Goal: Find specific page/section: Find specific page/section

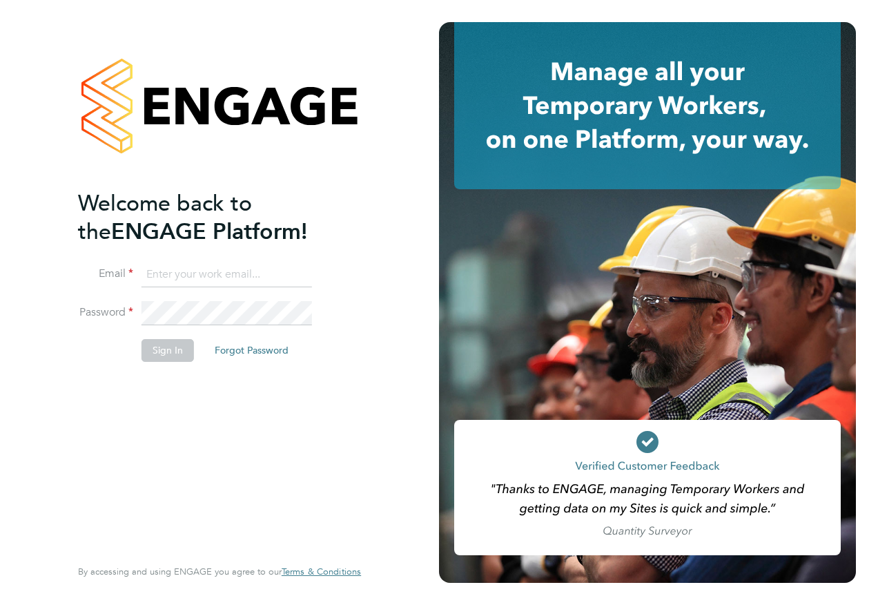
type input "[PERSON_NAME][EMAIL_ADDRESS][PERSON_NAME][DOMAIN_NAME]"
click at [160, 353] on button "Sign In" at bounding box center [168, 350] width 52 height 22
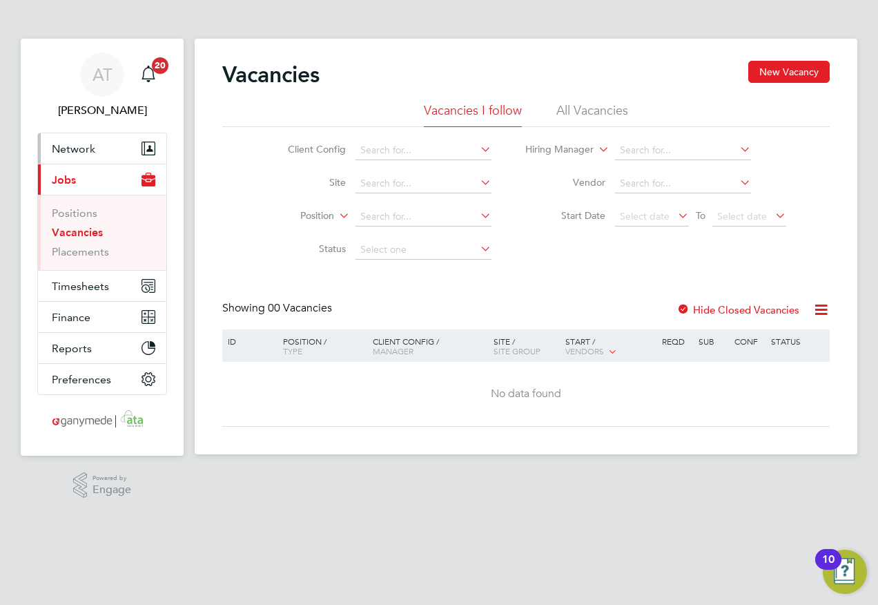
drag, startPoint x: 65, startPoint y: 149, endPoint x: 77, endPoint y: 148, distance: 12.5
click at [65, 149] on span "Network" at bounding box center [73, 148] width 43 height 13
click at [72, 149] on span "Network" at bounding box center [73, 148] width 43 height 13
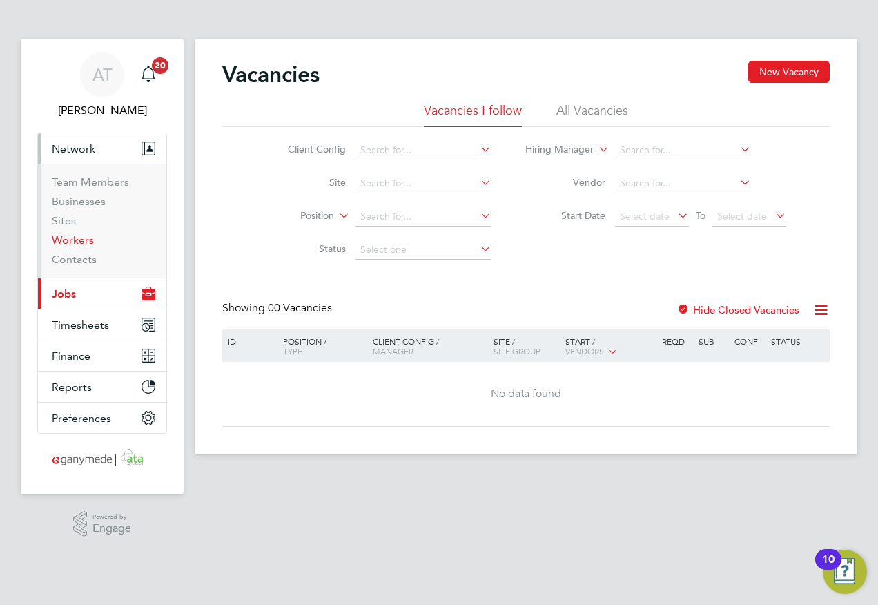
click at [66, 237] on link "Workers" at bounding box center [73, 239] width 42 height 13
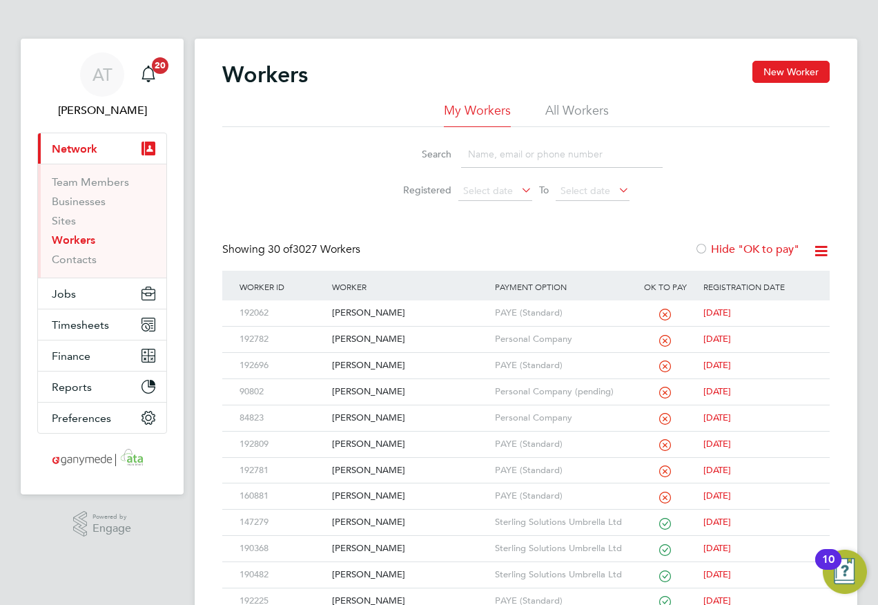
click at [477, 148] on input at bounding box center [562, 154] width 202 height 27
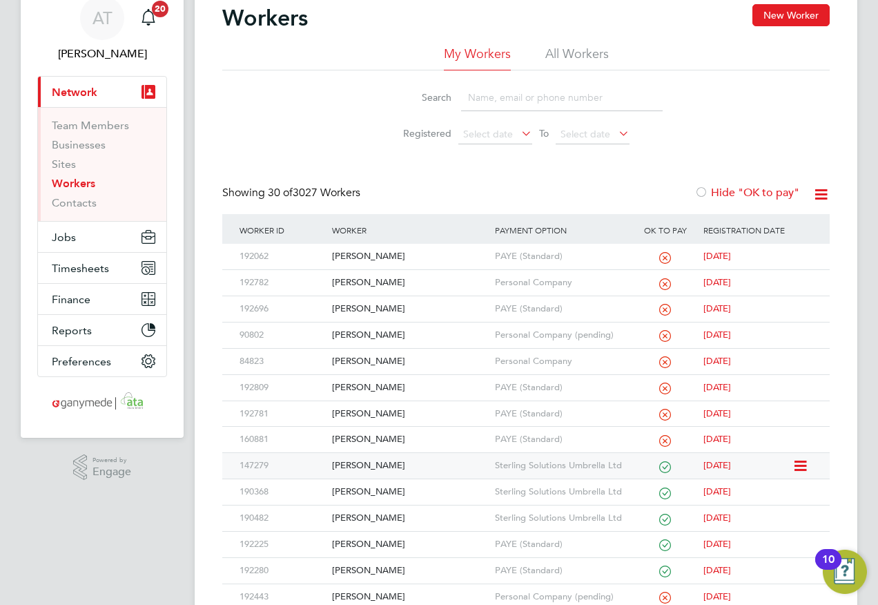
scroll to position [138, 0]
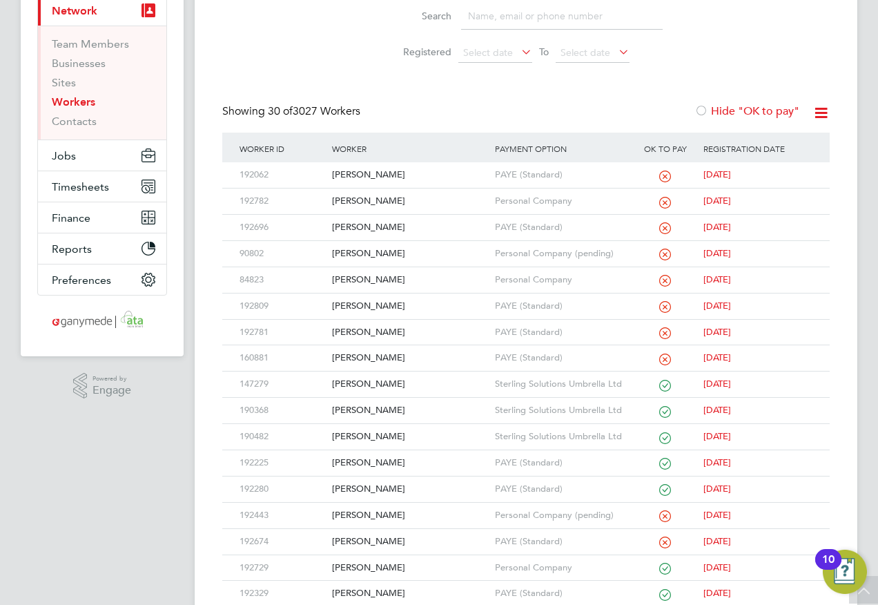
click at [478, 17] on input at bounding box center [562, 16] width 202 height 27
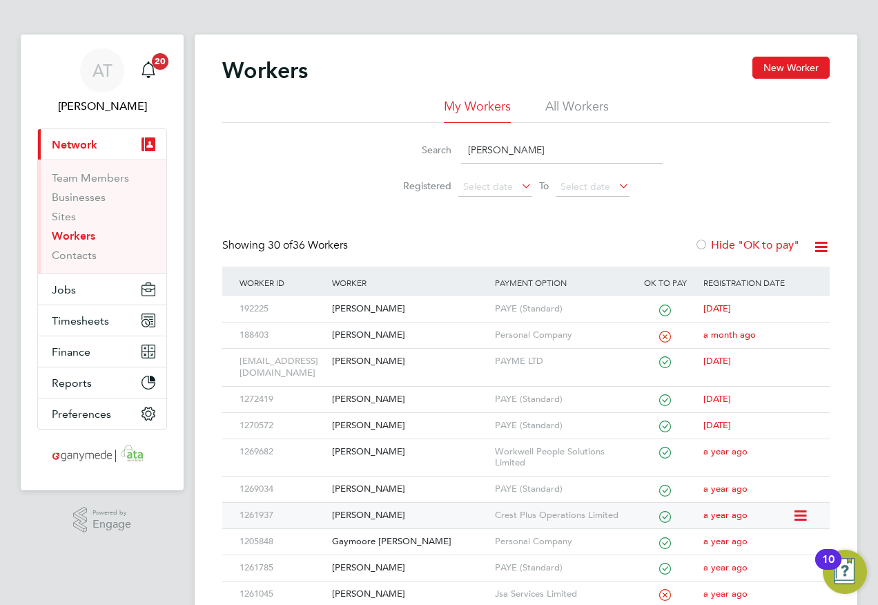
scroll to position [0, 0]
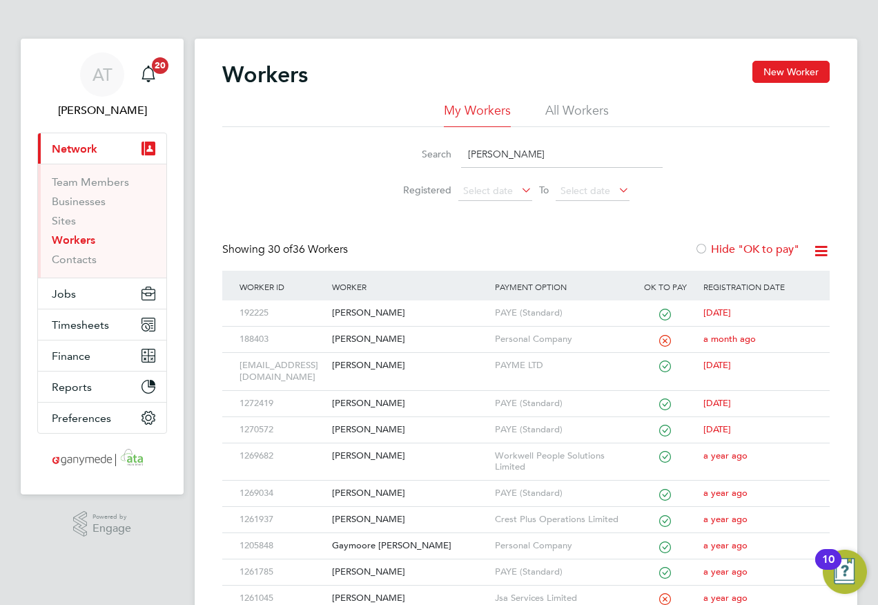
click at [529, 152] on input "[PERSON_NAME]" at bounding box center [562, 154] width 202 height 27
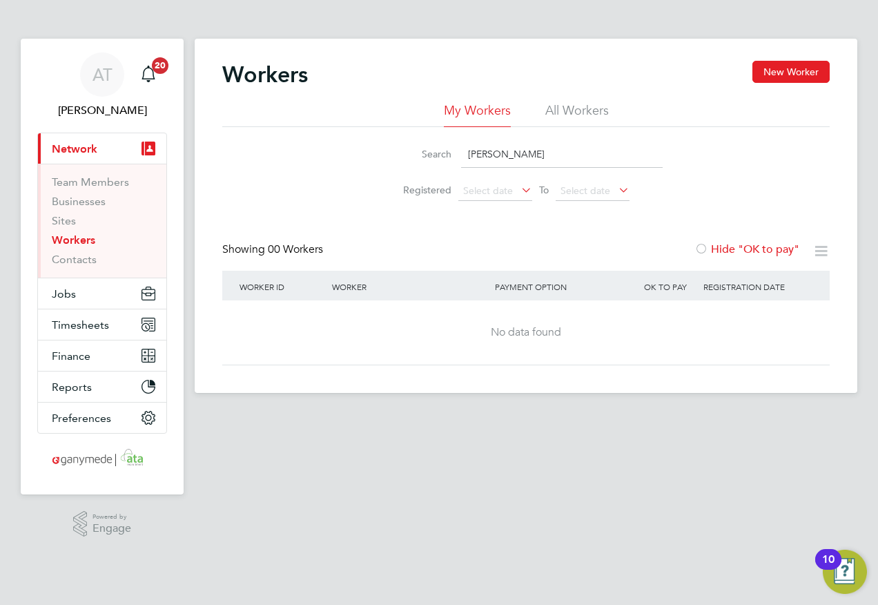
click at [593, 107] on li "All Workers" at bounding box center [577, 114] width 64 height 25
click at [538, 153] on input "[PERSON_NAME]" at bounding box center [562, 154] width 202 height 27
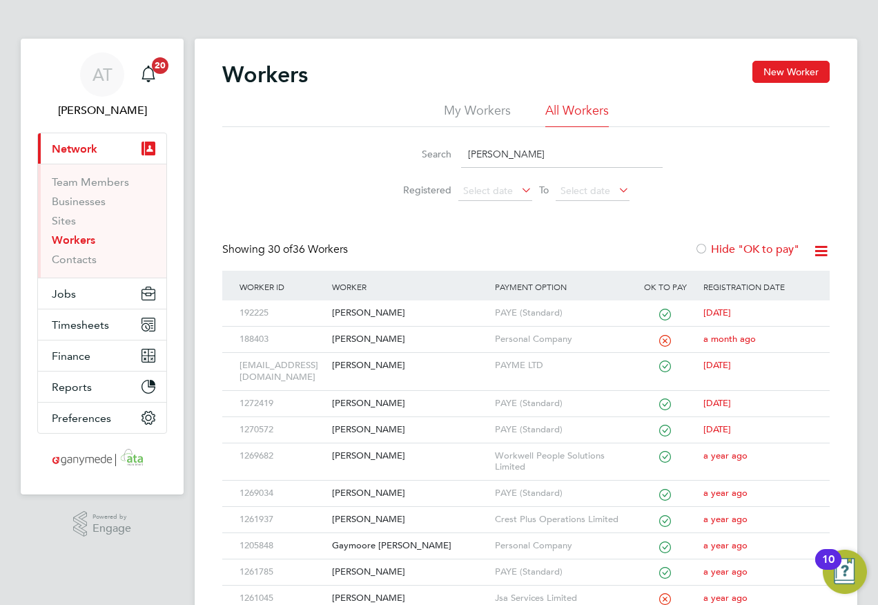
click at [556, 109] on li "All Workers" at bounding box center [577, 114] width 64 height 25
drag, startPoint x: 518, startPoint y: 157, endPoint x: 421, endPoint y: 153, distance: 96.7
click at [429, 156] on div "Search [PERSON_NAME]" at bounding box center [525, 154] width 273 height 27
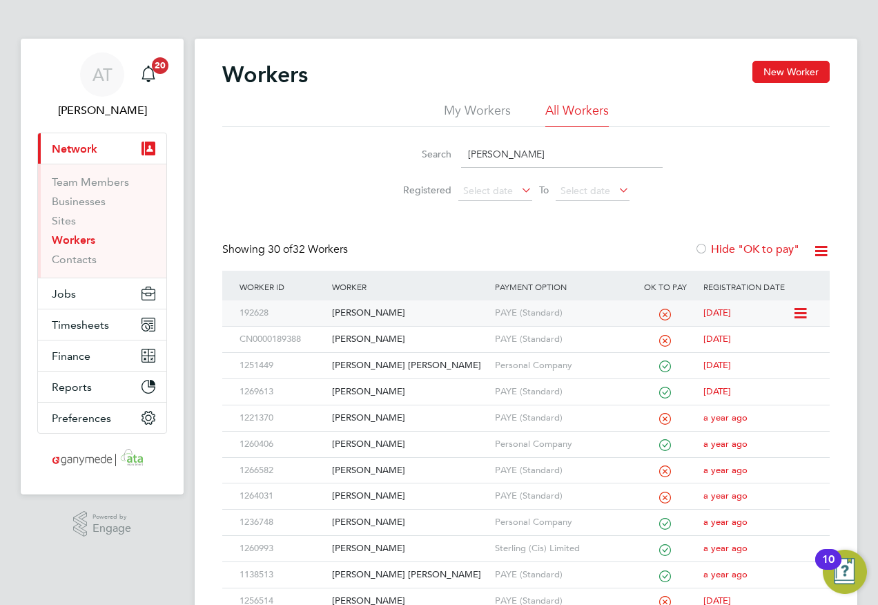
type input "[PERSON_NAME]"
click at [351, 309] on div "[PERSON_NAME]" at bounding box center [410, 313] width 162 height 26
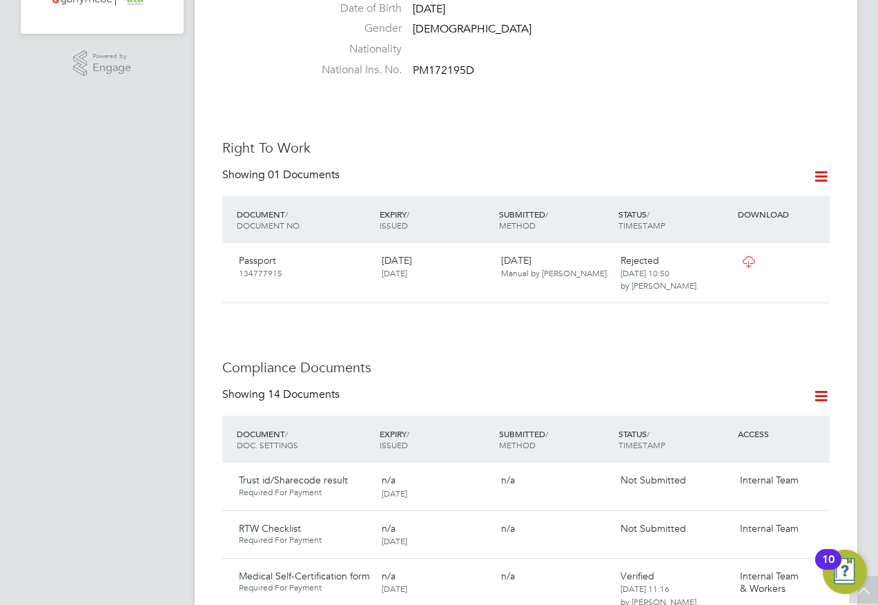
scroll to position [483, 0]
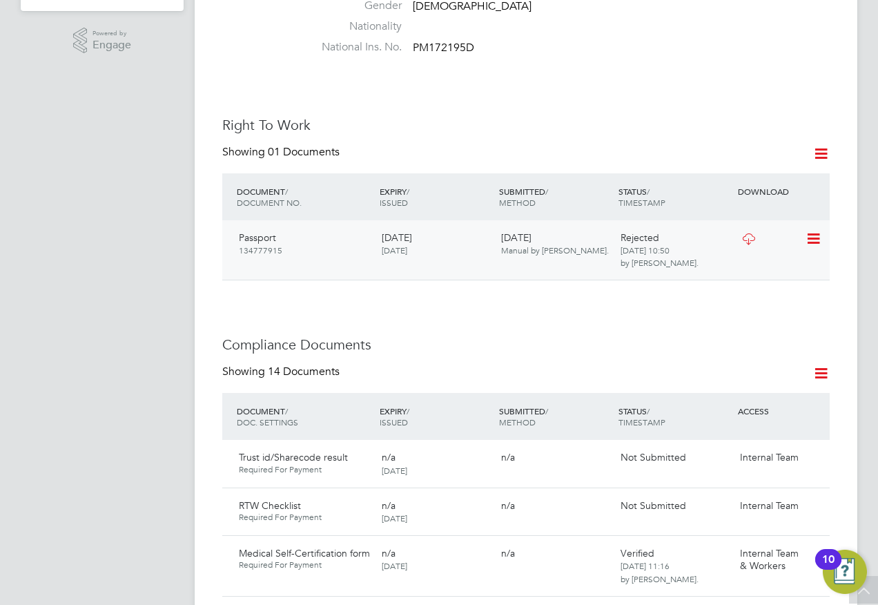
click at [810, 231] on icon at bounding box center [813, 239] width 14 height 17
click at [762, 322] on li "View Details" at bounding box center [768, 322] width 101 height 19
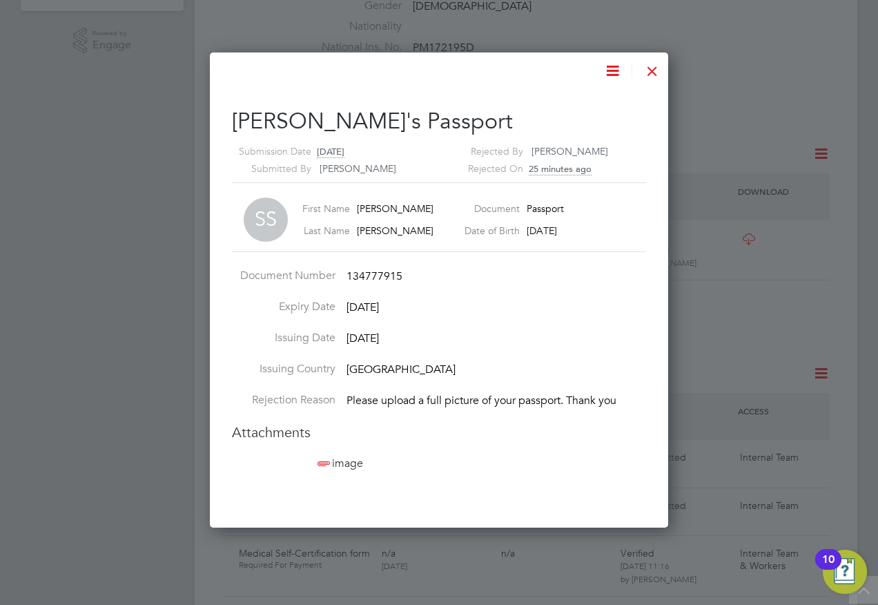
scroll to position [476, 459]
click at [348, 464] on span "image" at bounding box center [339, 463] width 48 height 14
click at [650, 69] on div at bounding box center [652, 67] width 25 height 25
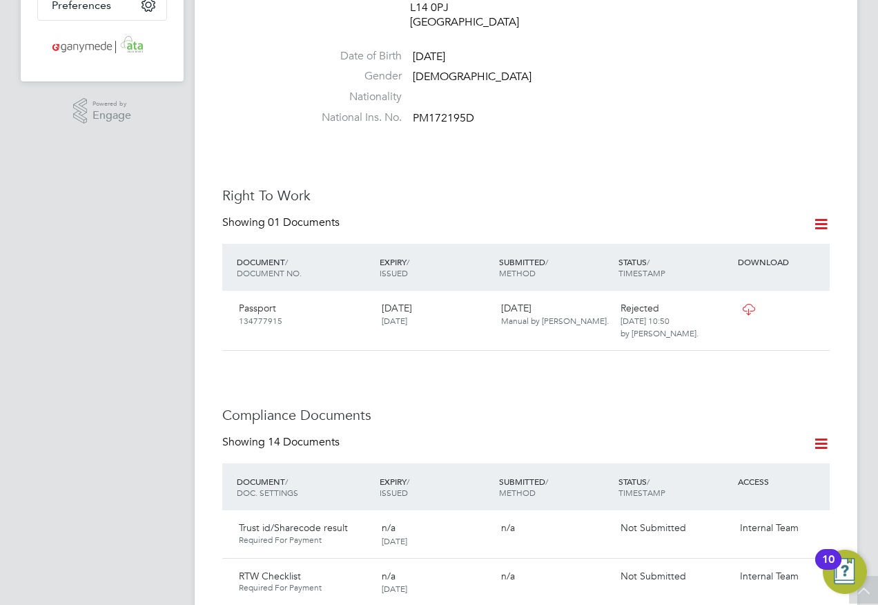
scroll to position [345, 0]
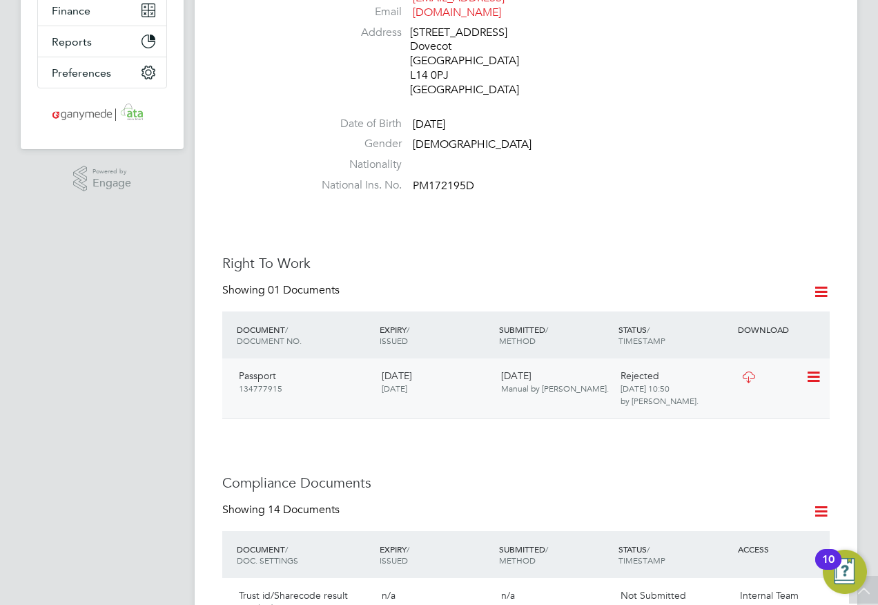
click at [812, 369] on icon at bounding box center [813, 377] width 14 height 17
click at [814, 369] on icon at bounding box center [813, 377] width 14 height 17
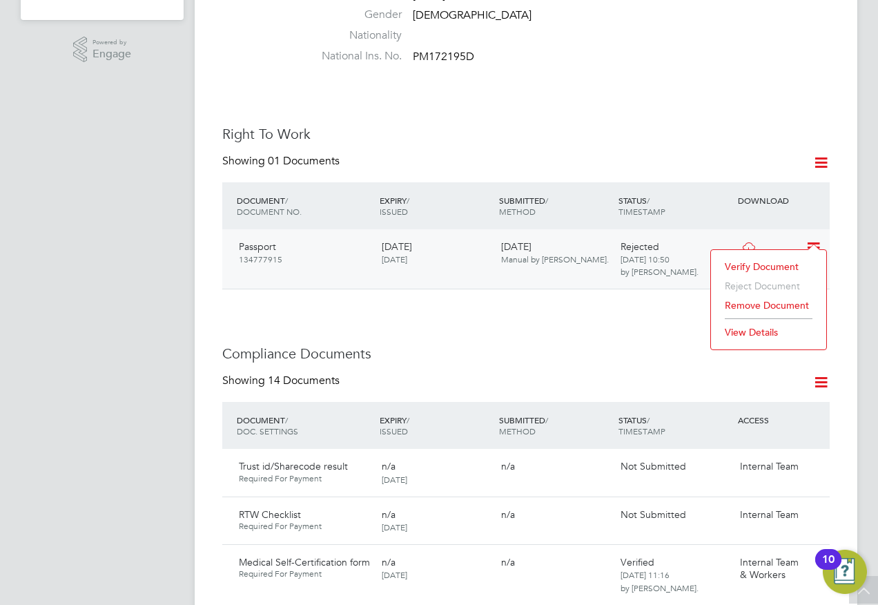
scroll to position [483, 0]
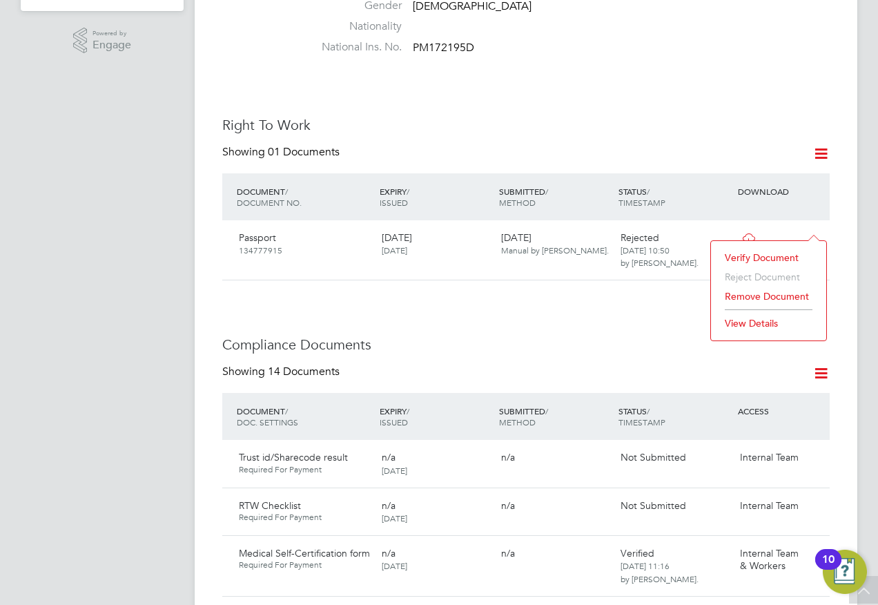
drag, startPoint x: 142, startPoint y: 169, endPoint x: 118, endPoint y: 175, distance: 24.3
